Goal: Information Seeking & Learning: Learn about a topic

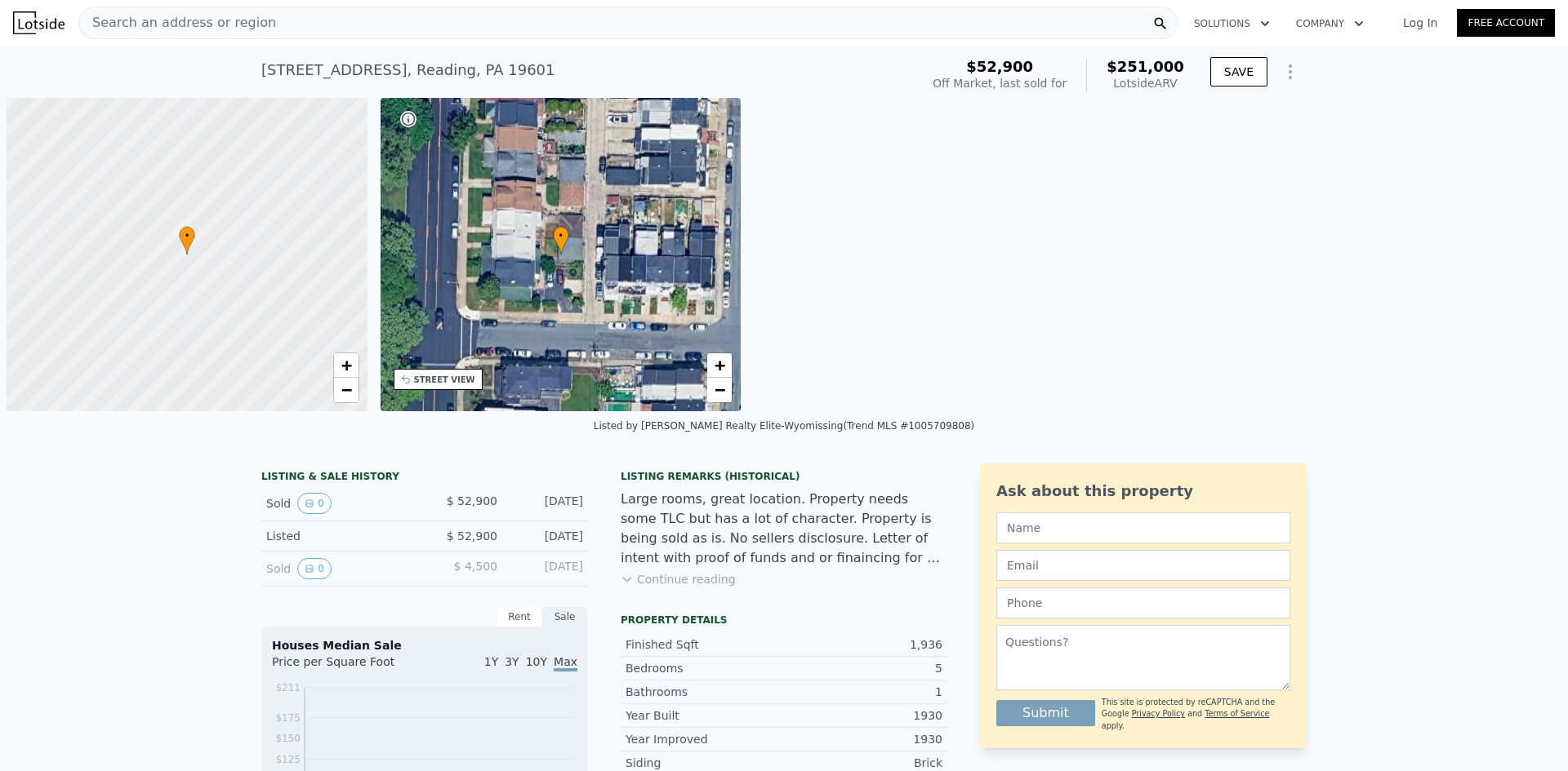
scroll to position [0, 7]
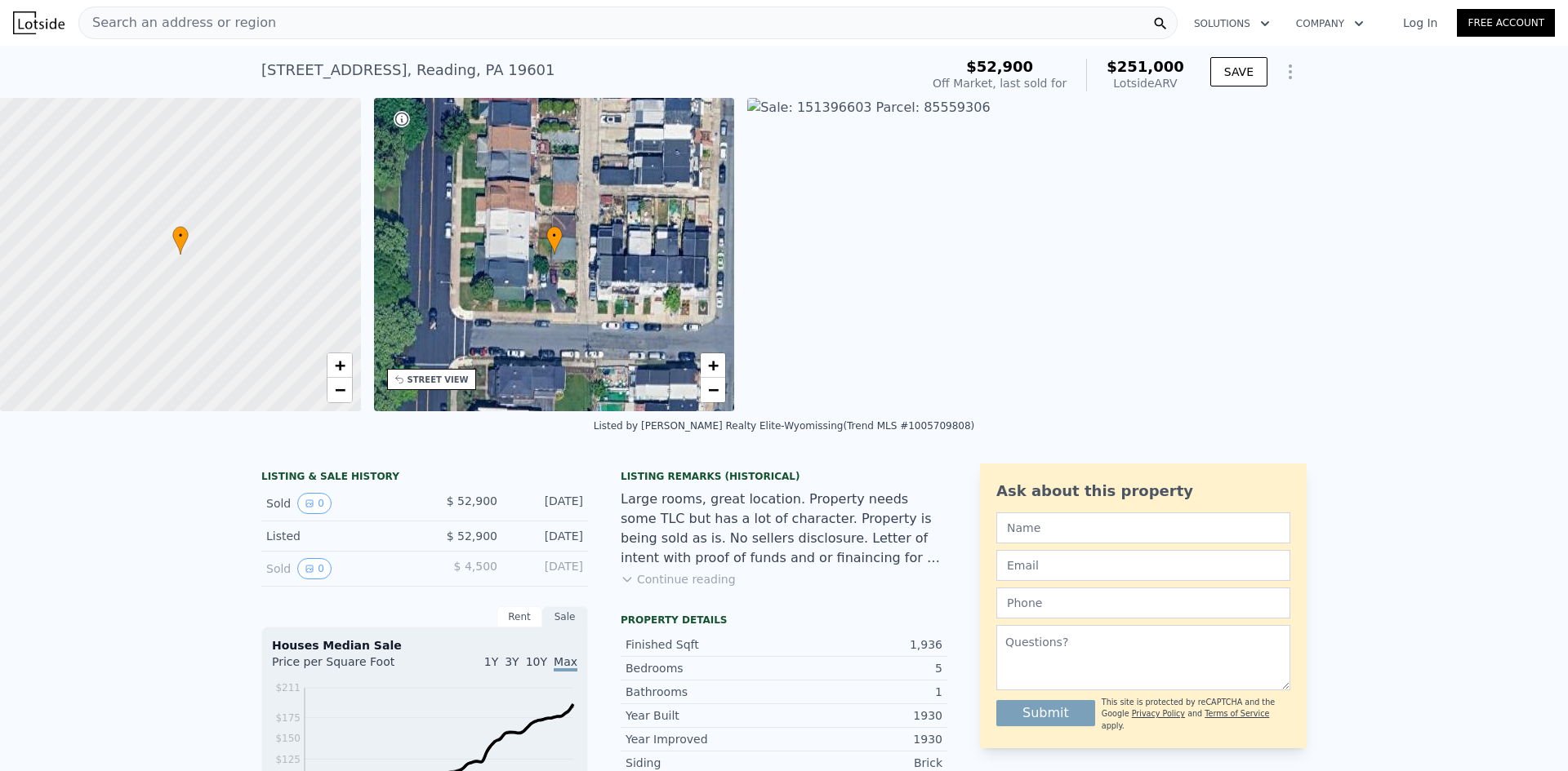
click at [237, 24] on span "Search an address or region" at bounding box center [177, 23] width 197 height 19
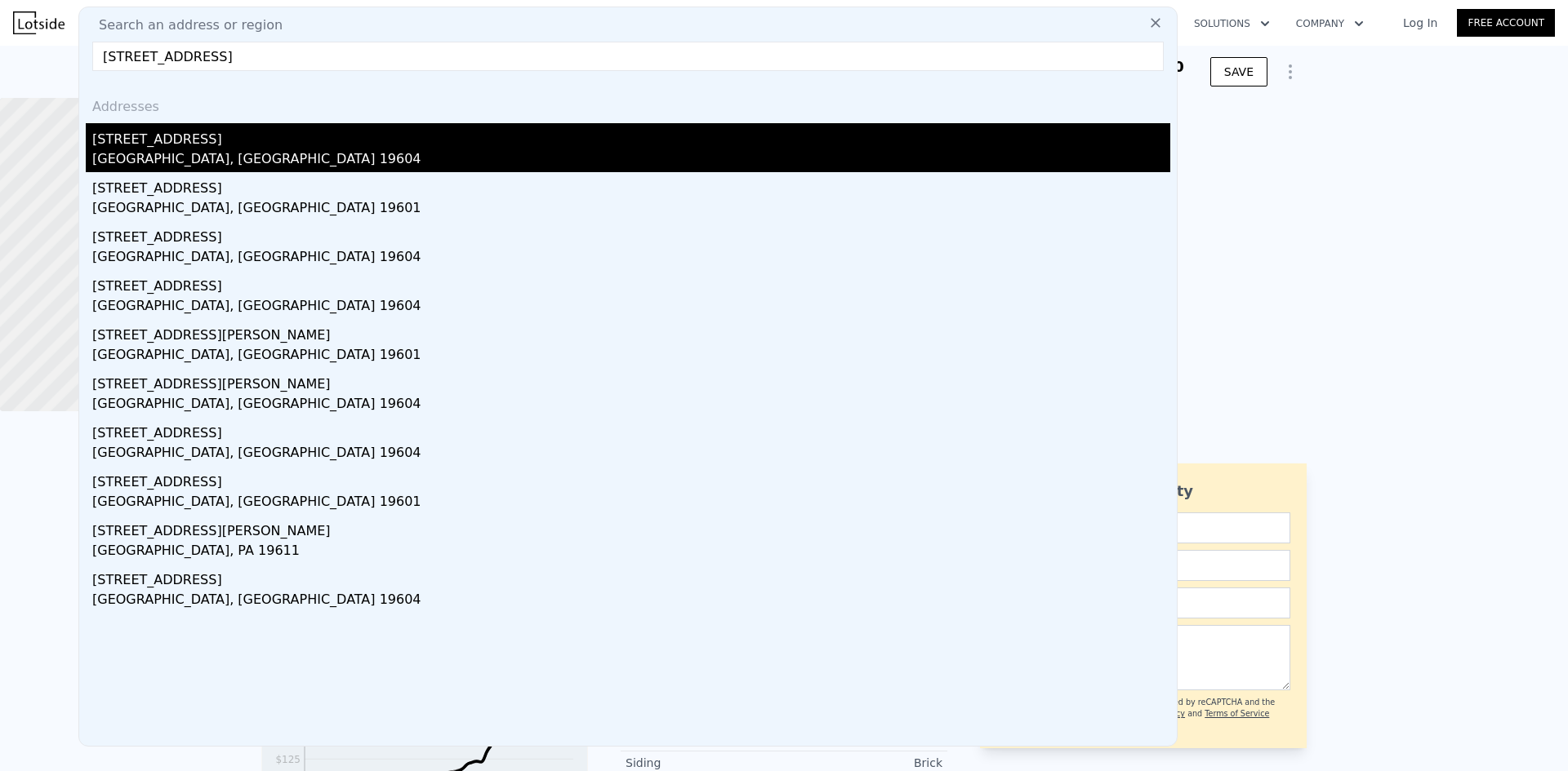
type input "[STREET_ADDRESS]"
click at [257, 156] on div "[GEOGRAPHIC_DATA], [GEOGRAPHIC_DATA] 19604" at bounding box center [631, 160] width 1078 height 23
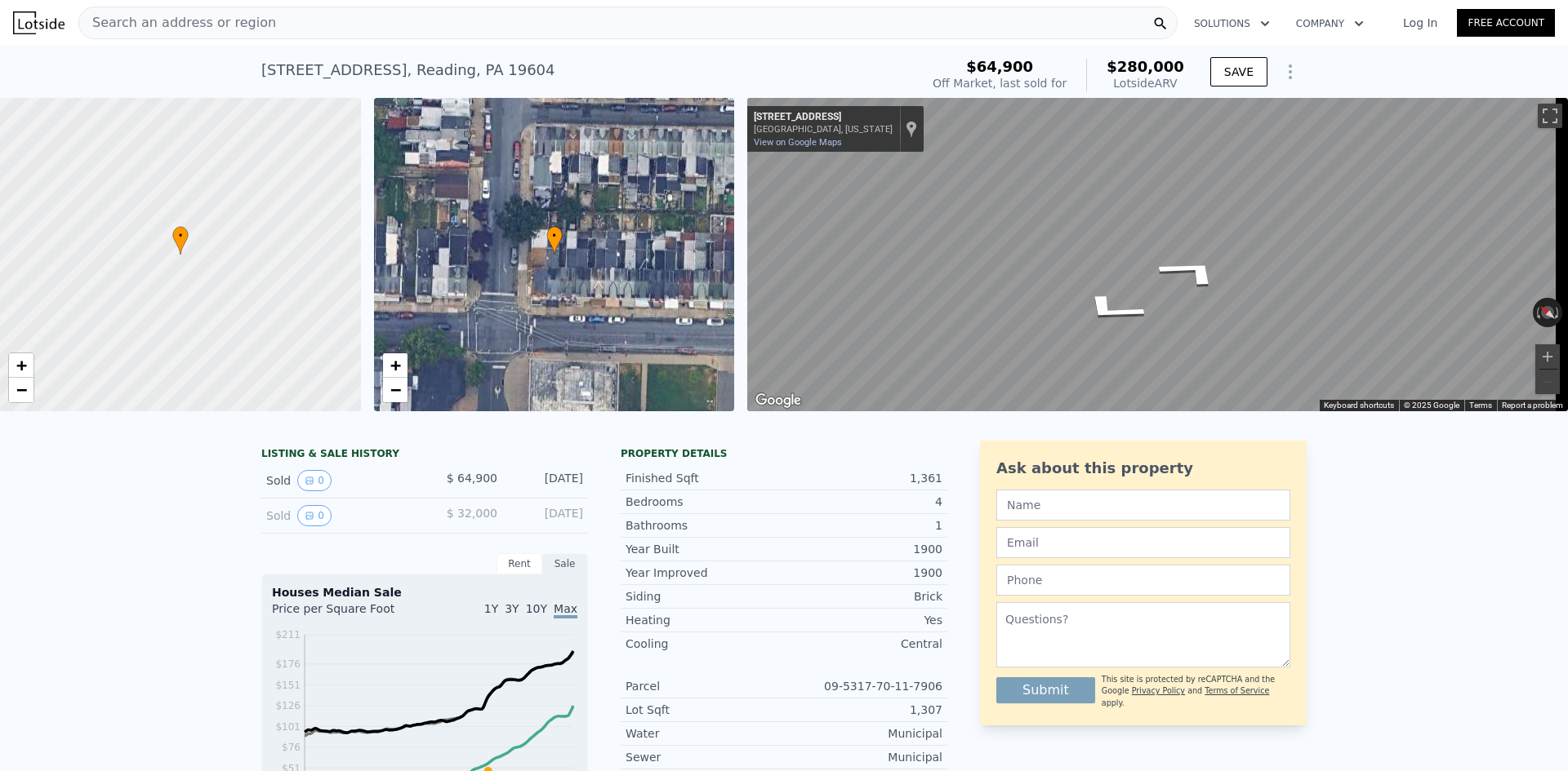
click at [1286, 376] on div "Map" at bounding box center [1157, 254] width 821 height 313
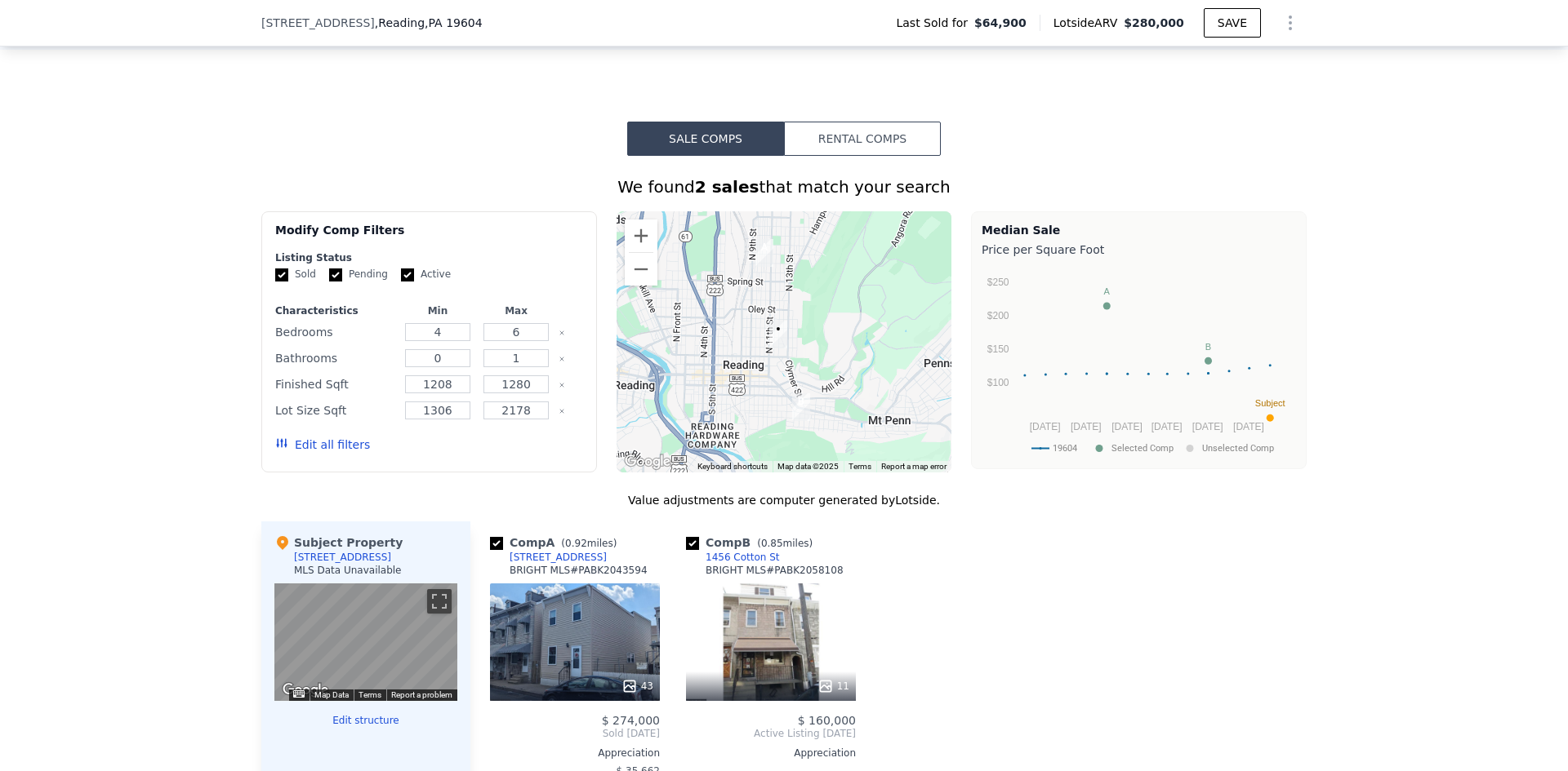
scroll to position [1137, 0]
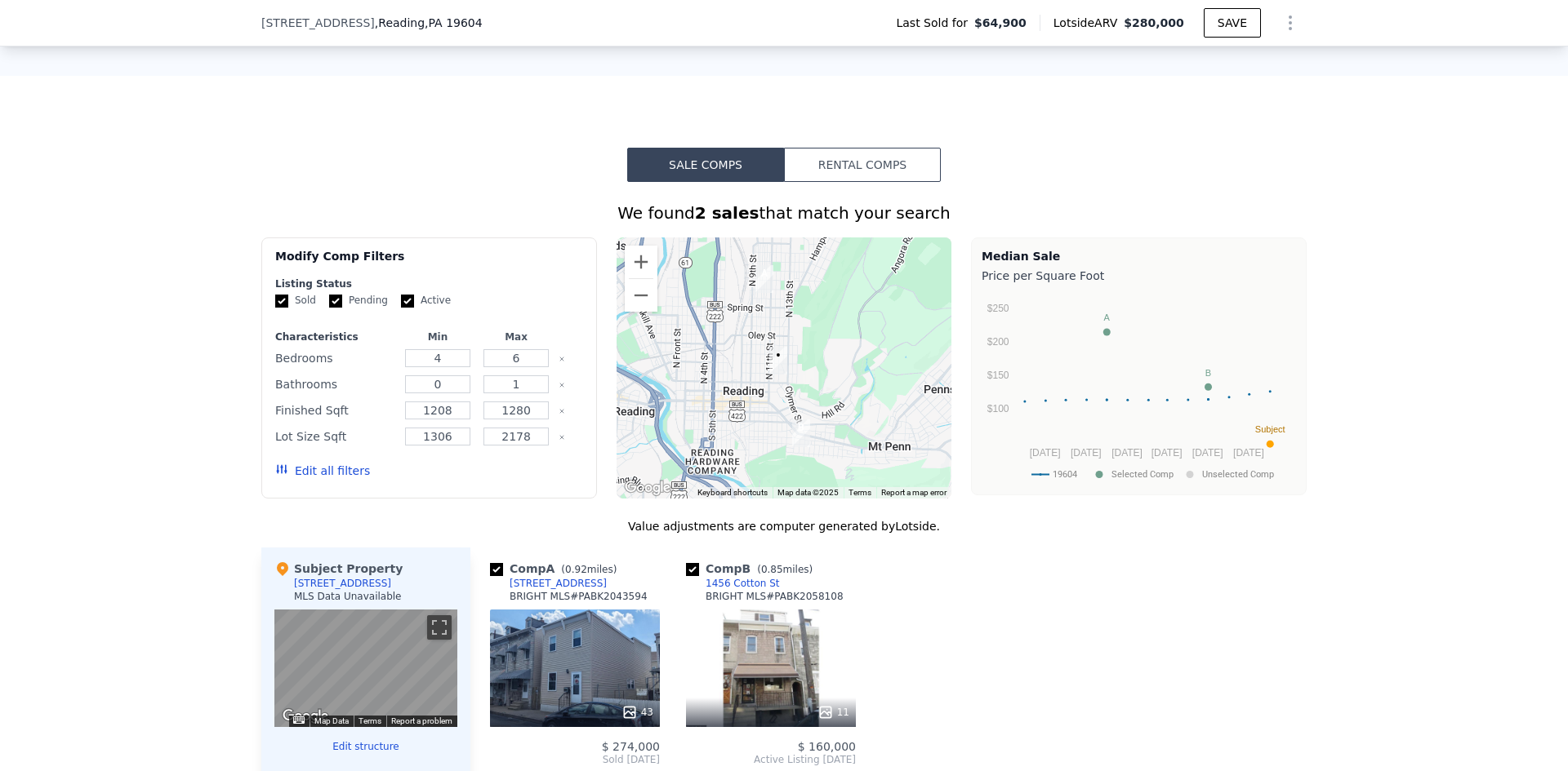
click at [862, 164] on button "Rental Comps" at bounding box center [862, 165] width 157 height 34
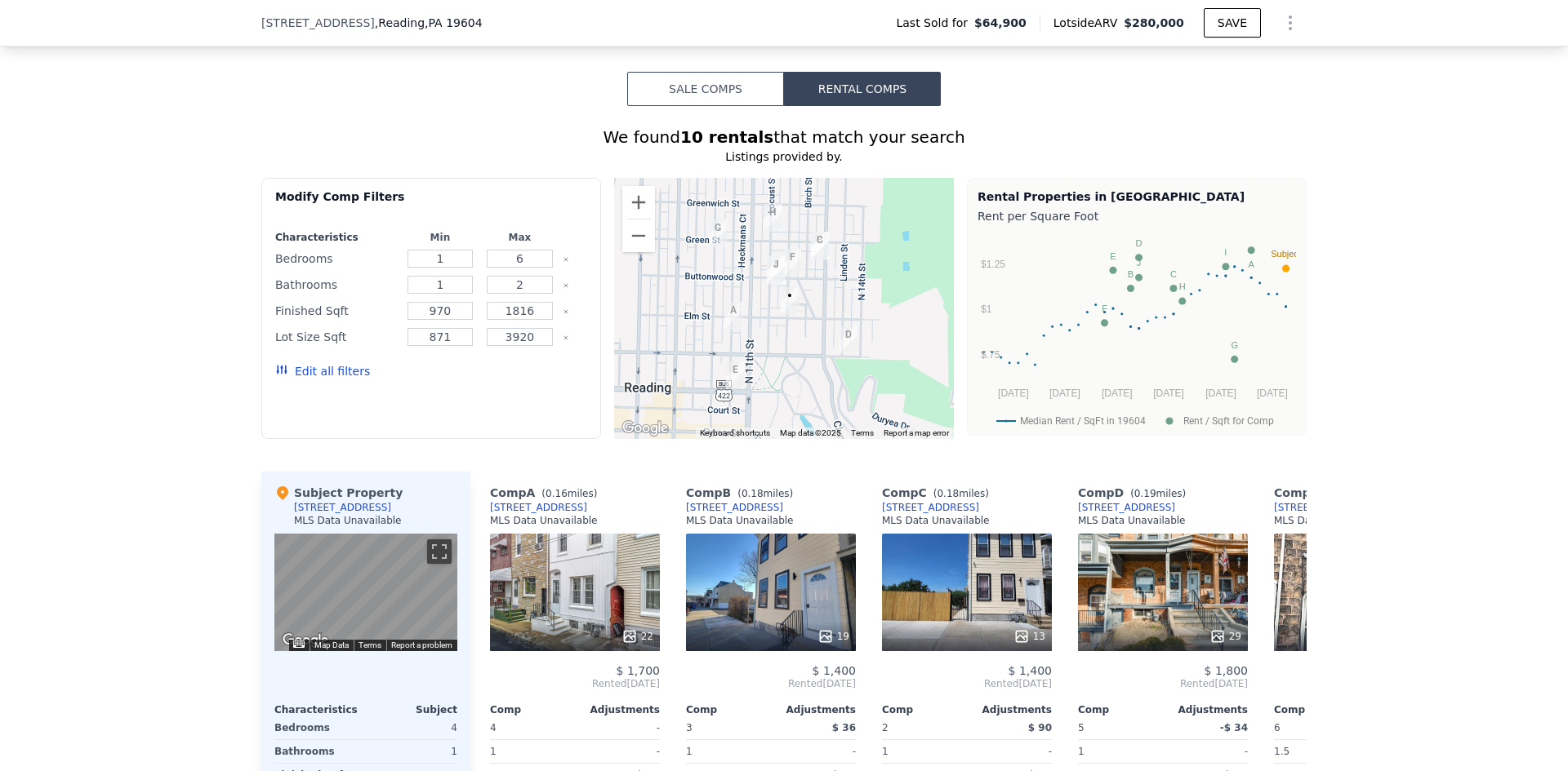
scroll to position [1219, 0]
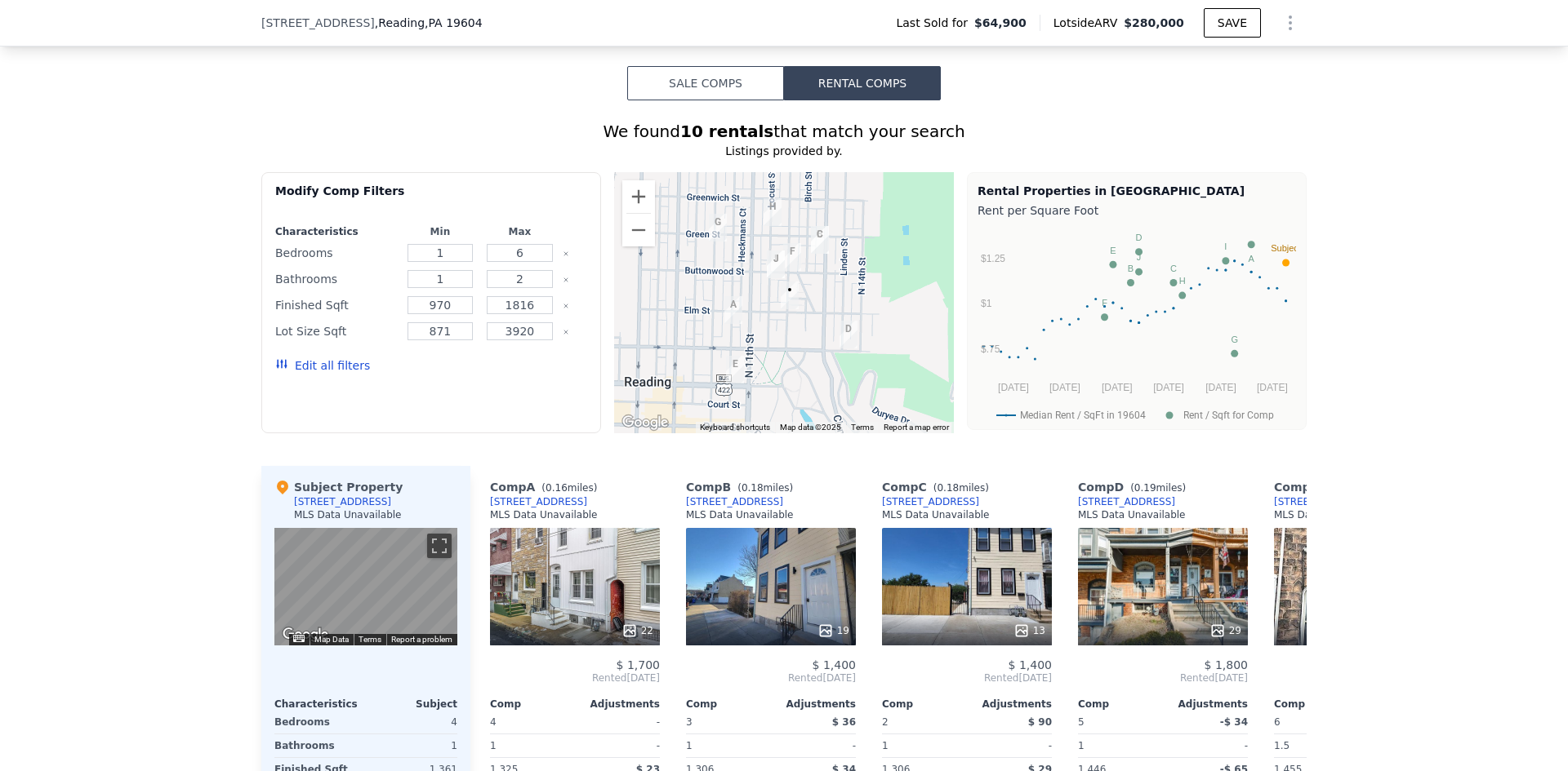
click at [703, 87] on button "Sale Comps" at bounding box center [705, 83] width 157 height 34
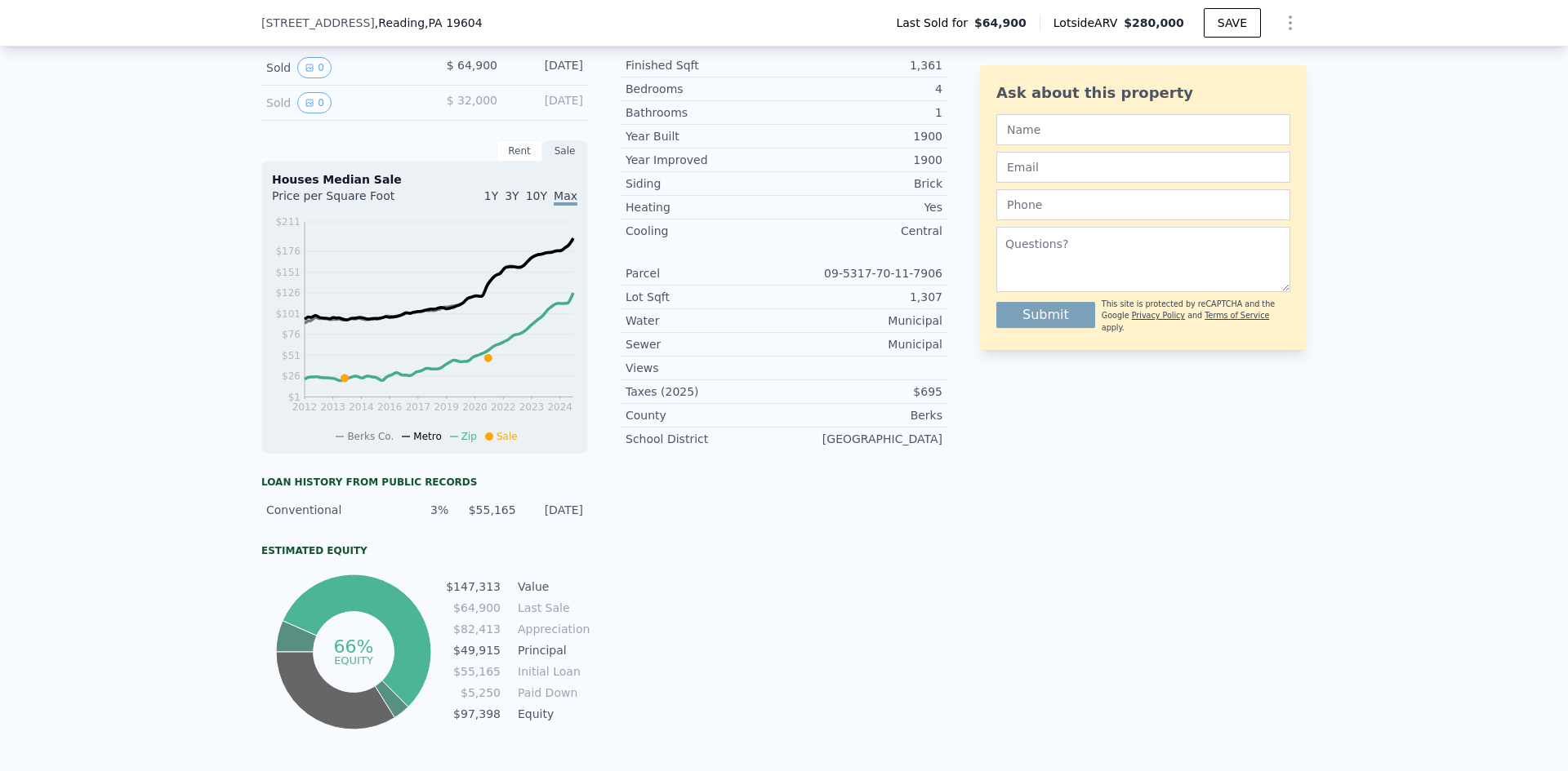
scroll to position [484, 0]
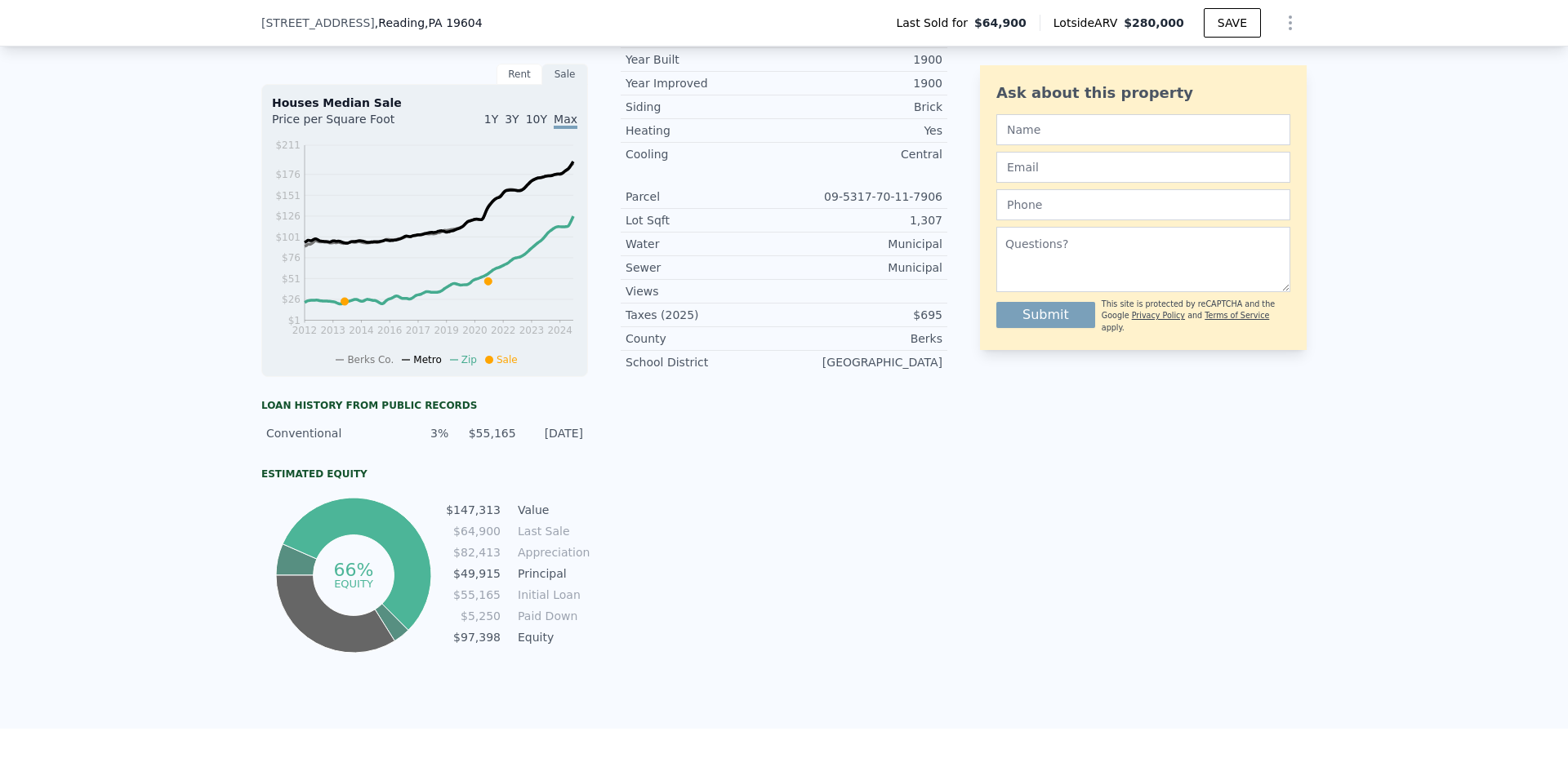
click at [340, 412] on div "Loan history from public records" at bounding box center [424, 406] width 327 height 13
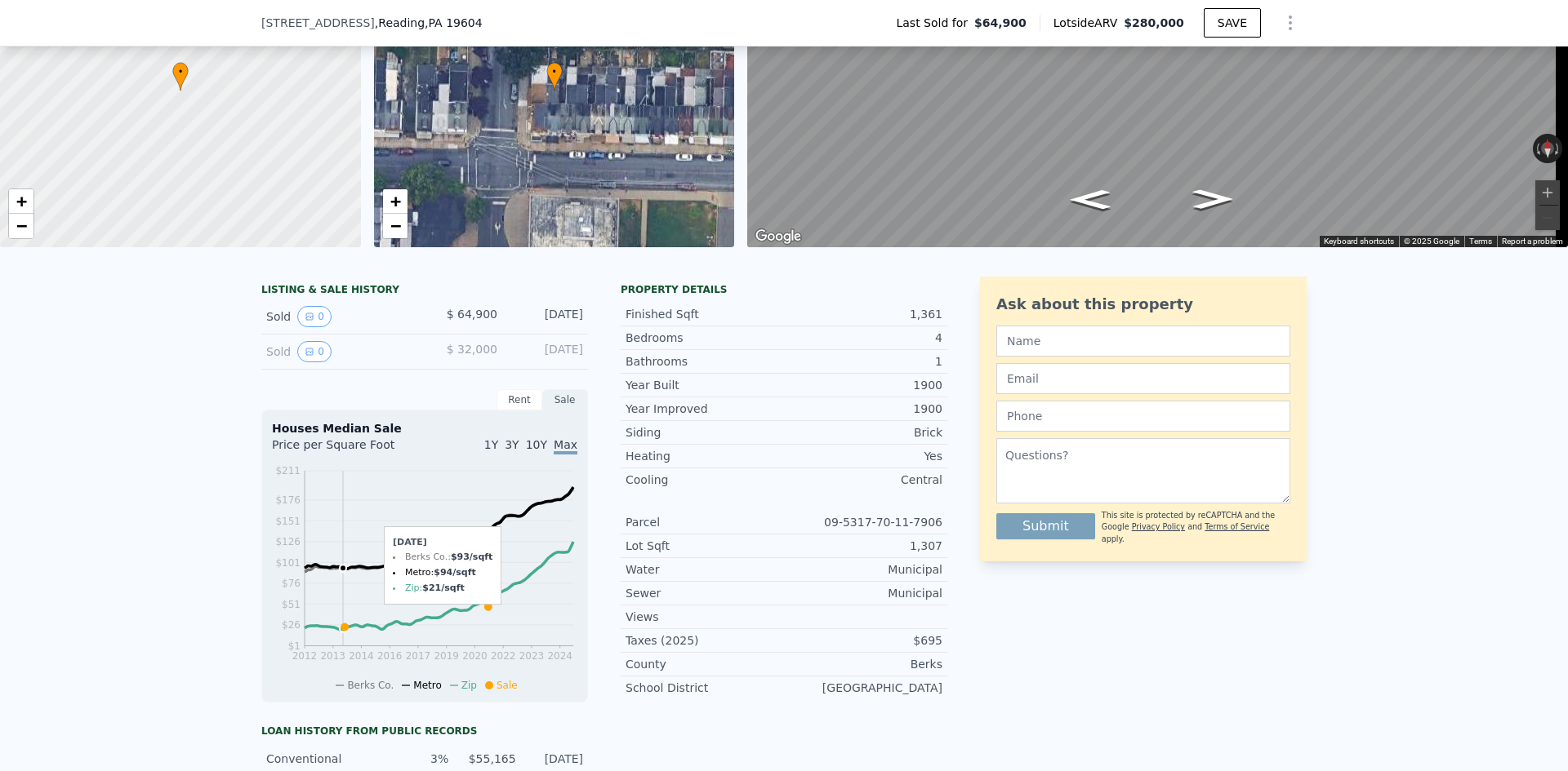
scroll to position [158, 0]
click at [519, 412] on div "Rent" at bounding box center [519, 401] width 45 height 21
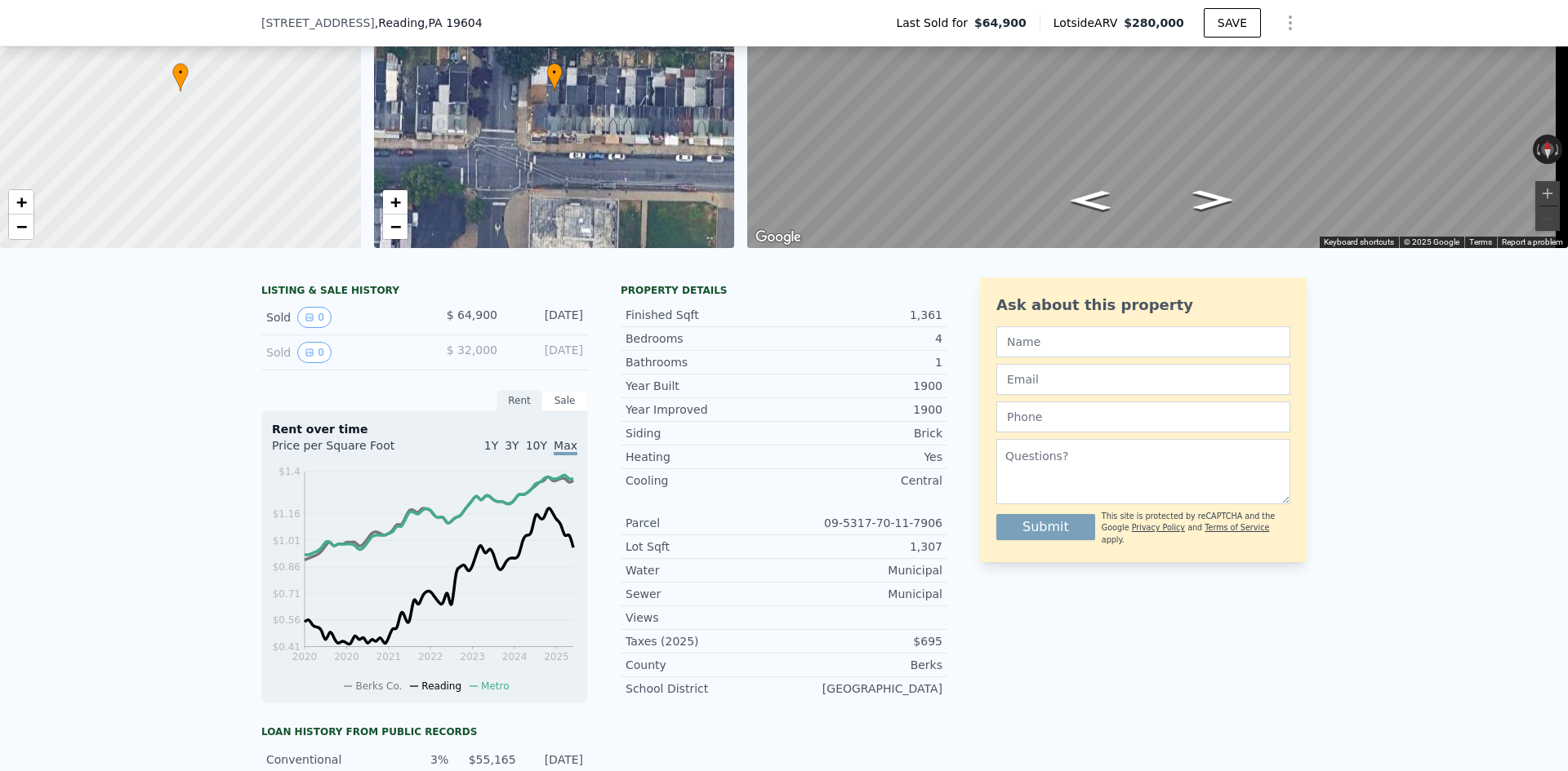
click at [548, 412] on div "Sale" at bounding box center [565, 401] width 45 height 21
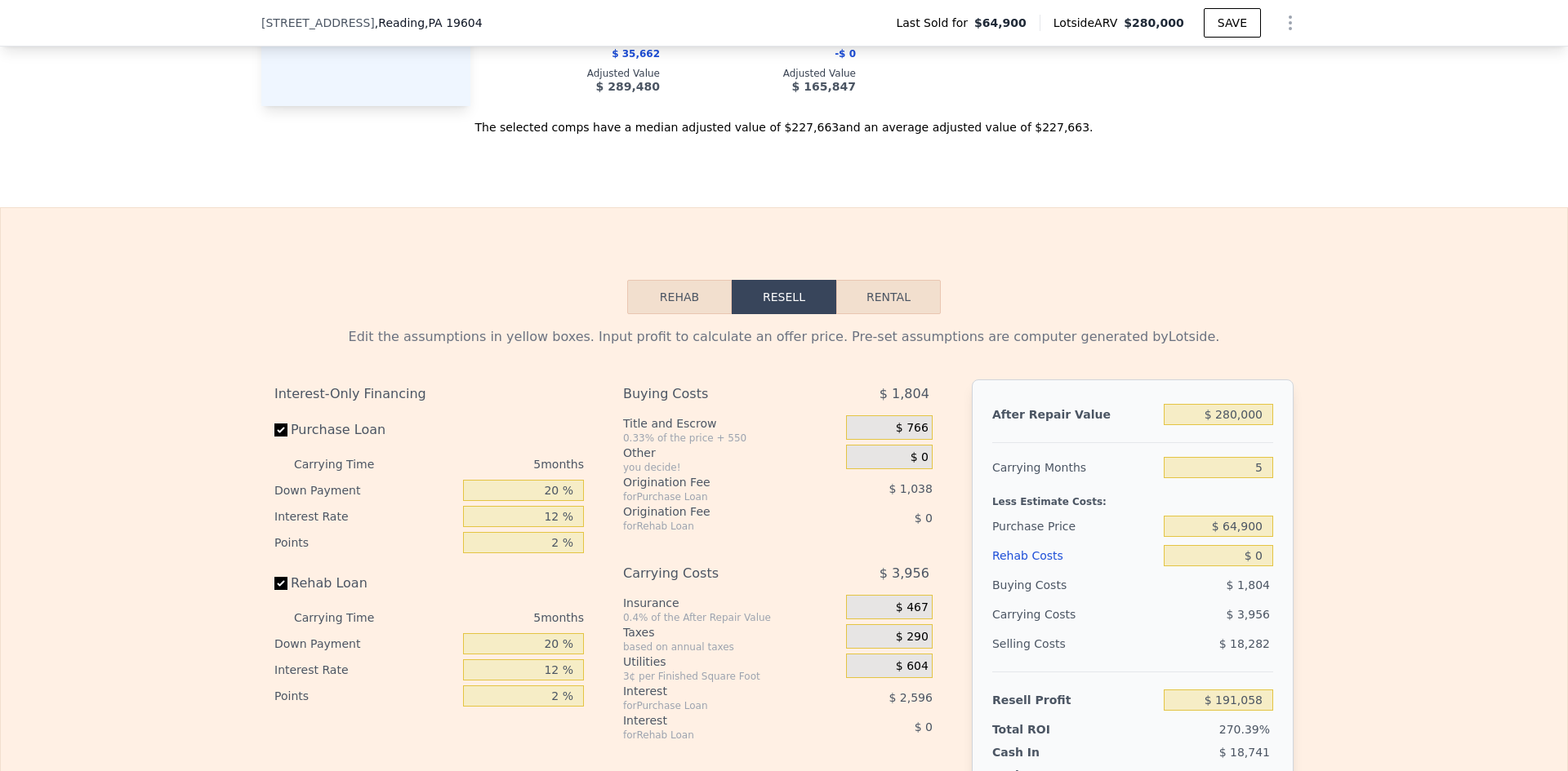
scroll to position [2035, 0]
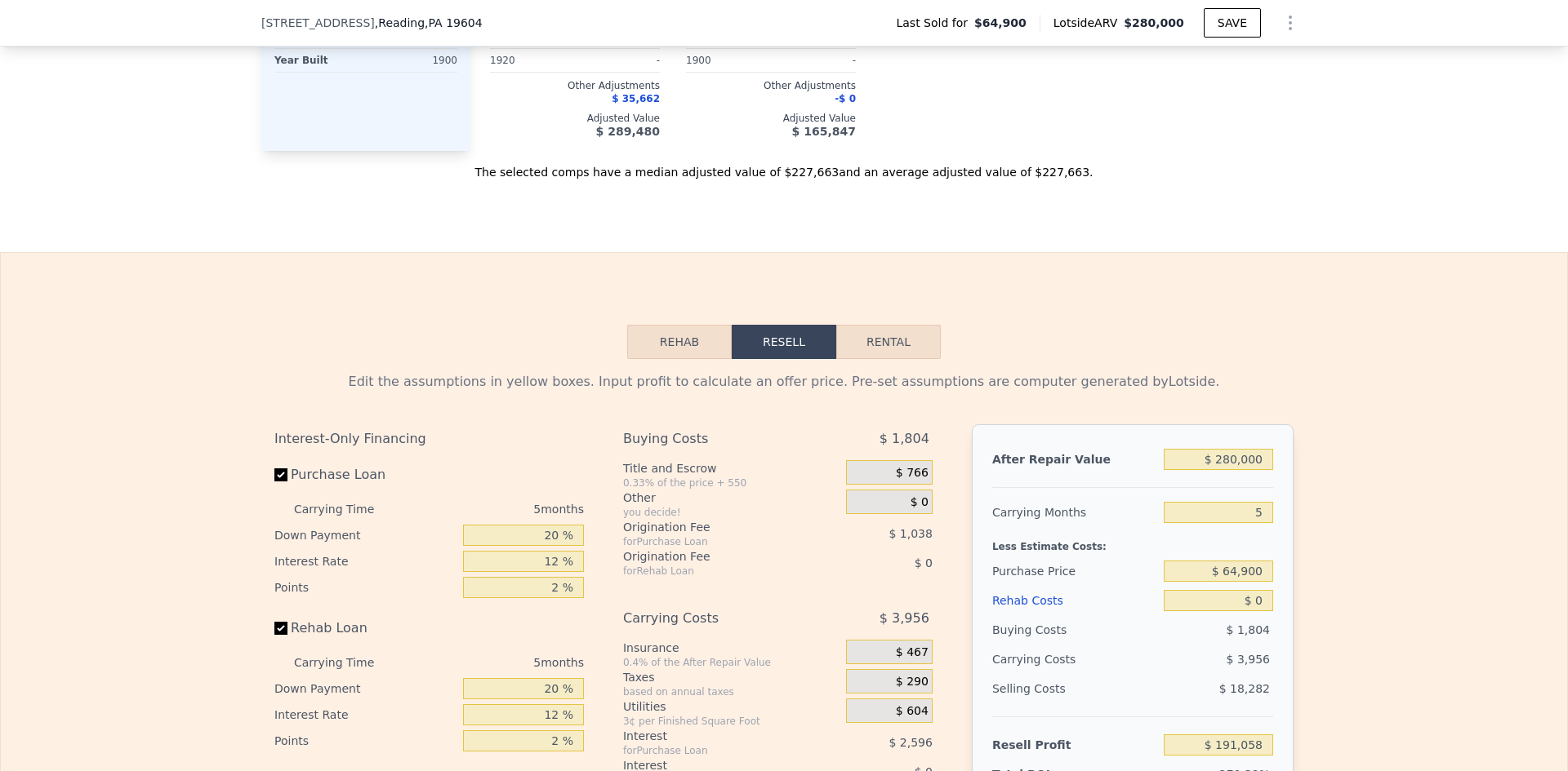
click at [852, 359] on button "Rental" at bounding box center [888, 342] width 104 height 34
select select "30"
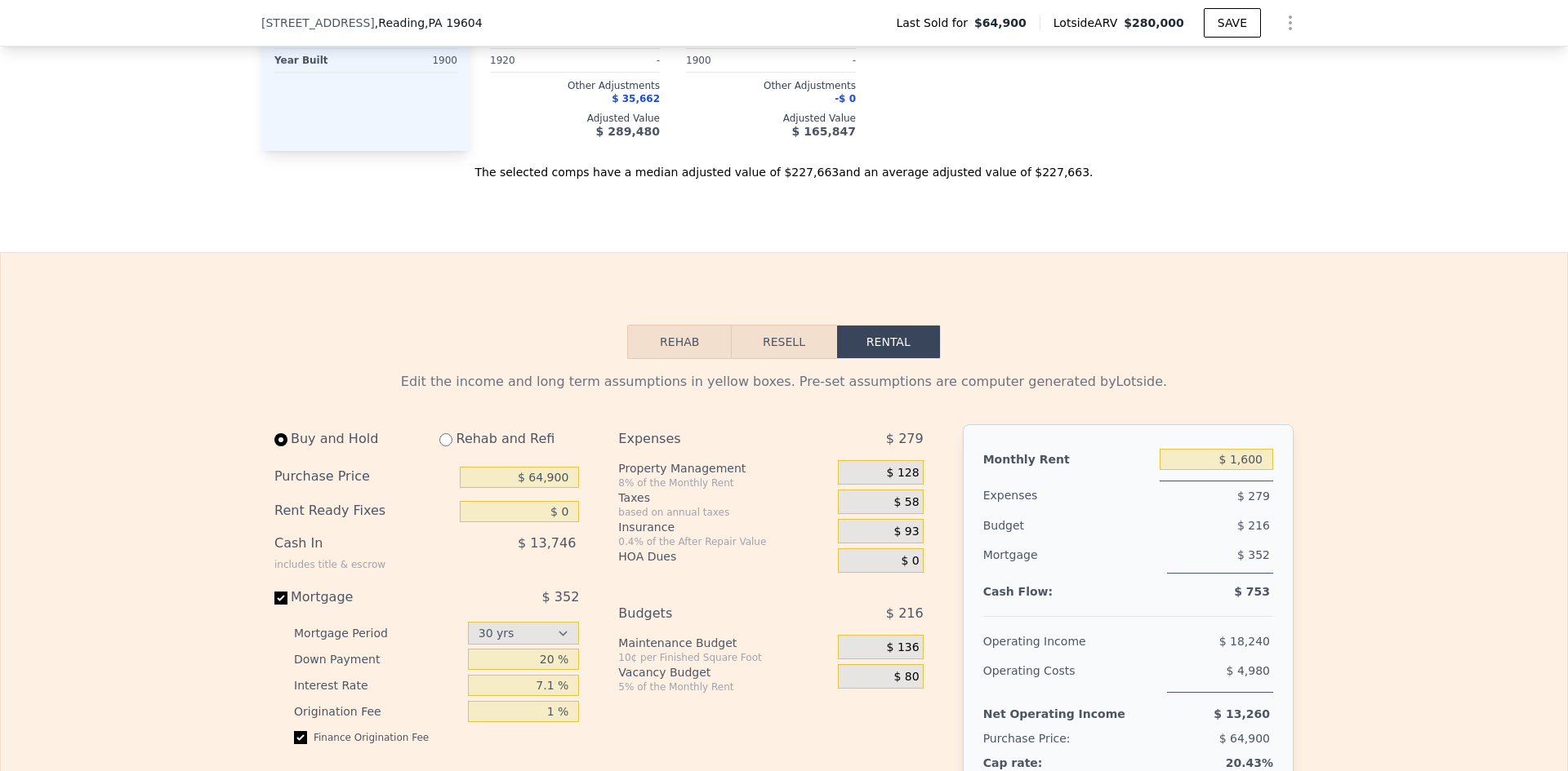
scroll to position [2198, 0]
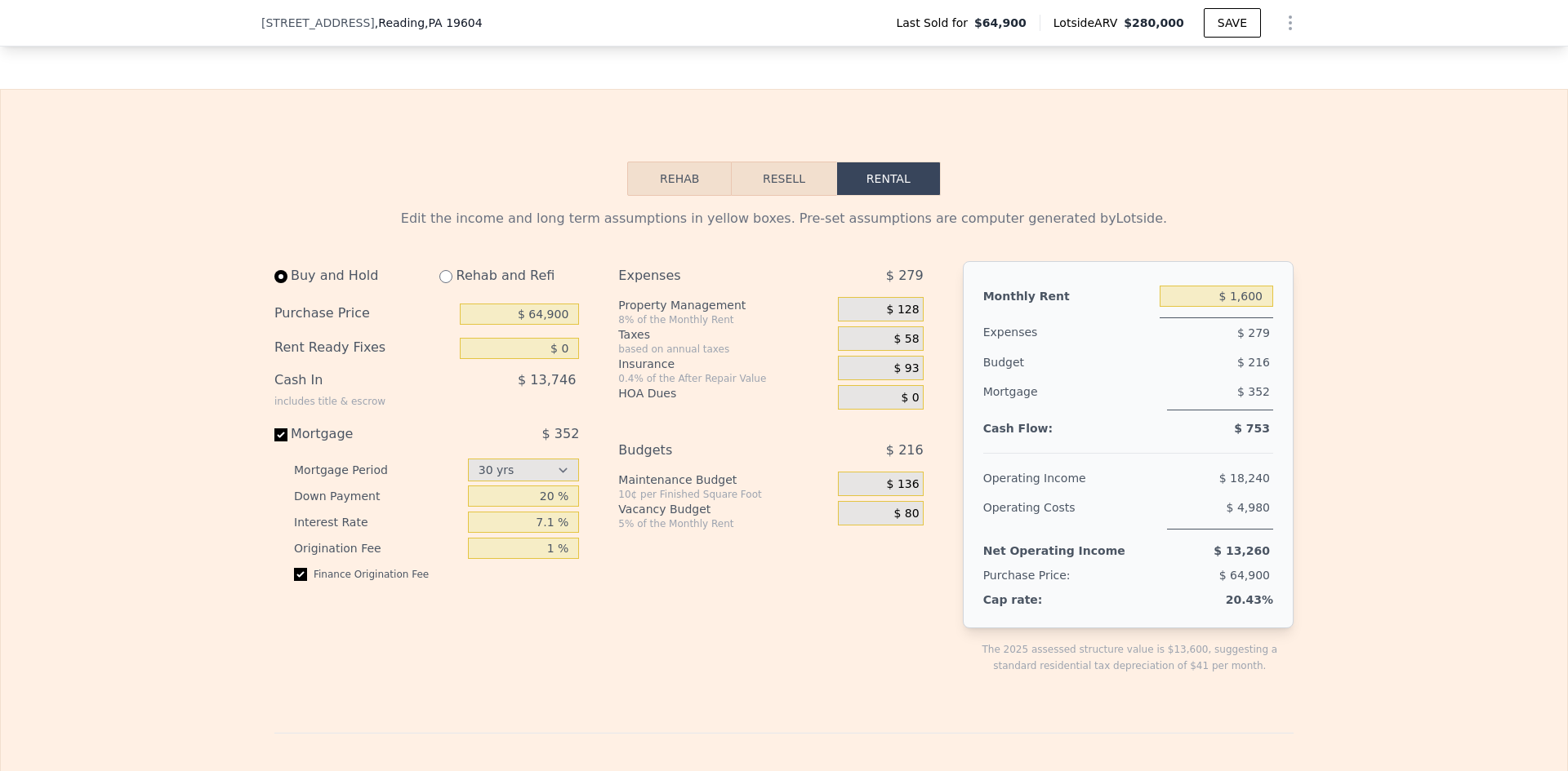
click at [683, 192] on button "Rehab" at bounding box center [679, 178] width 104 height 34
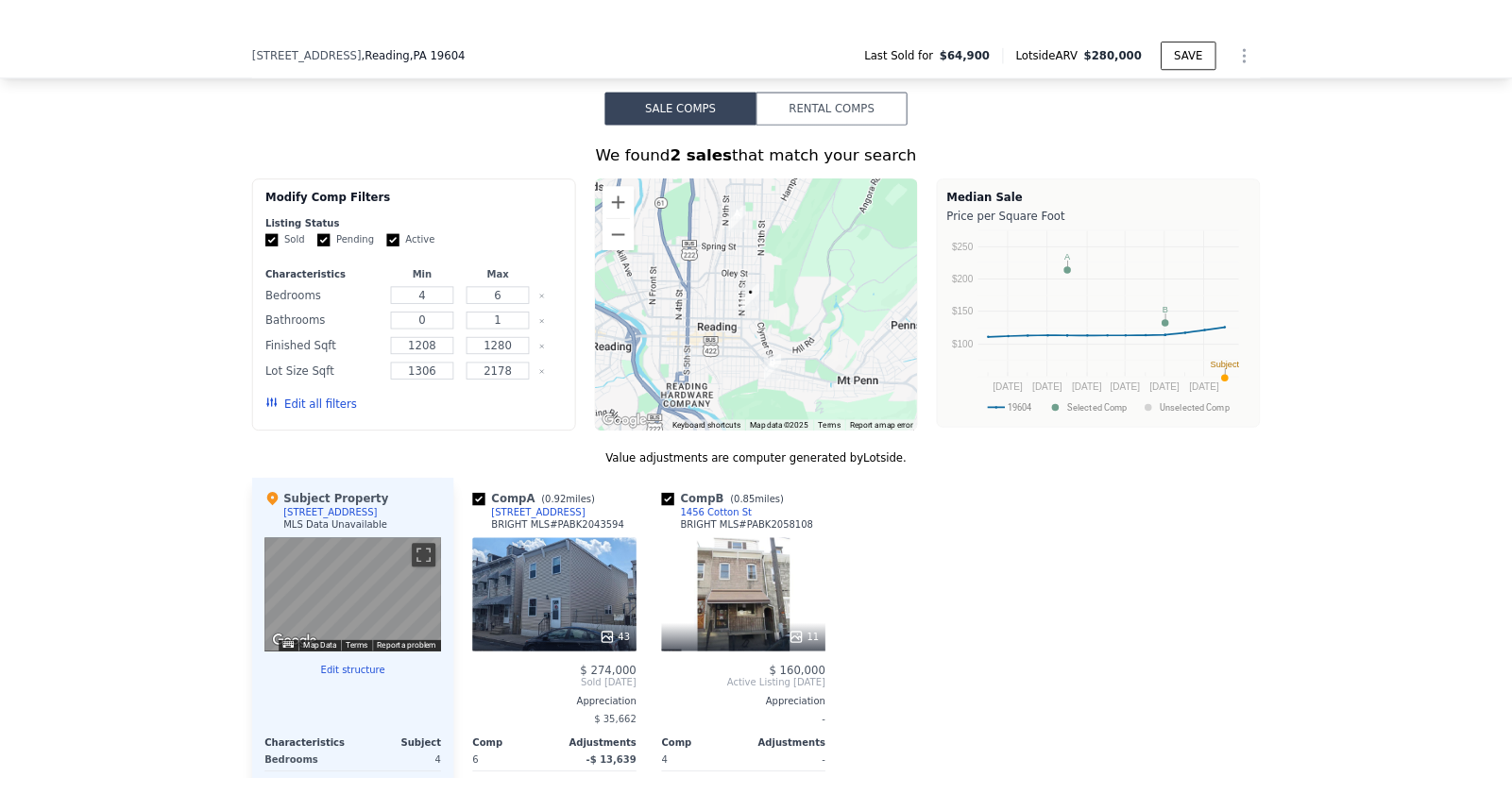
scroll to position [1315, 0]
